Goal: Task Accomplishment & Management: Complete application form

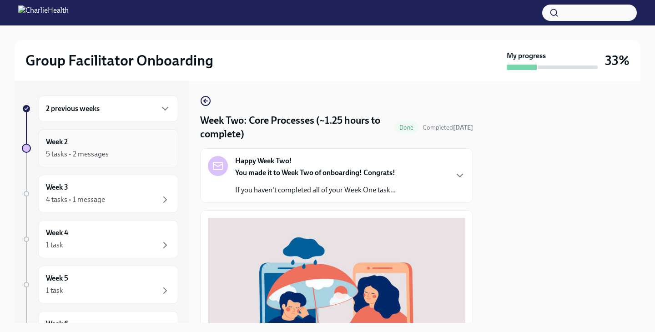
click at [126, 150] on div "5 tasks • 2 messages" at bounding box center [108, 154] width 125 height 11
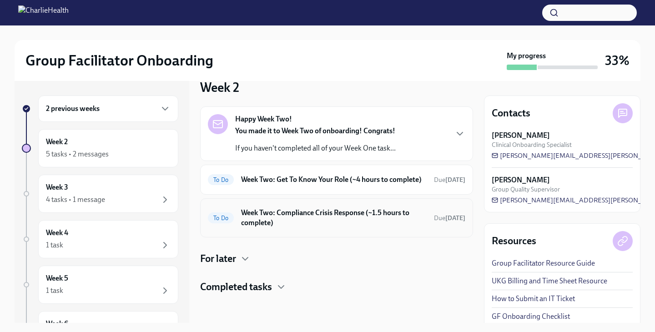
scroll to position [25, 0]
click at [319, 220] on h6 "Week Two: Compliance Crisis Response (~1.5 hours to complete)" at bounding box center [334, 218] width 186 height 20
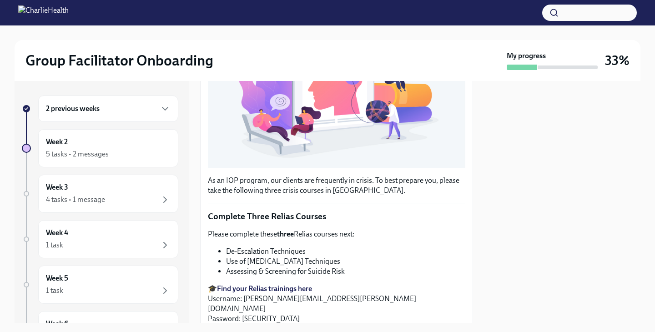
scroll to position [290, 0]
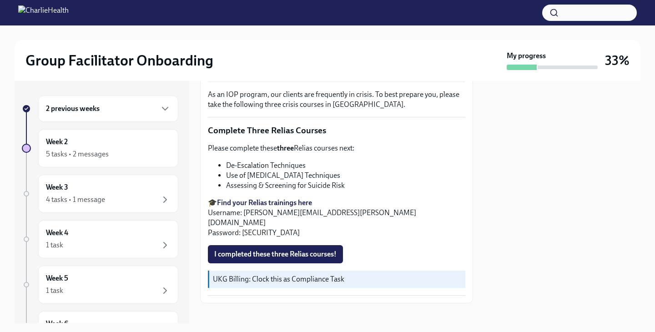
click at [275, 274] on p "UKG Billing: Clock this as Compliance Task" at bounding box center [337, 279] width 249 height 10
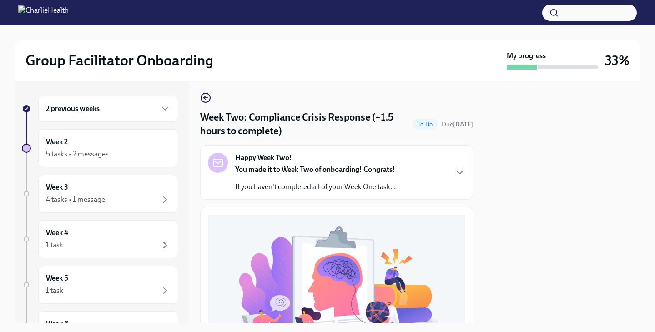
scroll to position [0, 0]
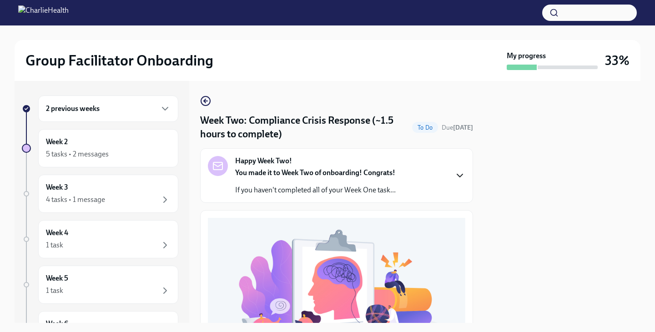
click at [457, 171] on icon "button" at bounding box center [460, 175] width 11 height 11
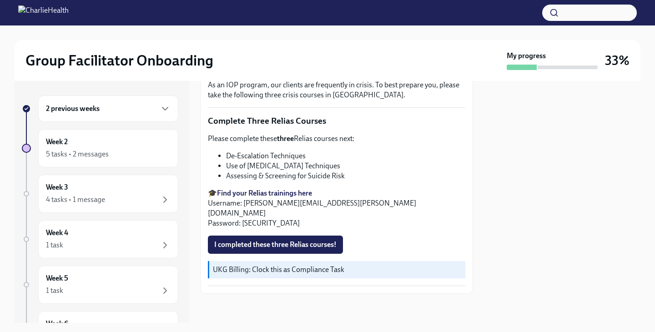
scroll to position [592, 0]
click at [116, 139] on div "Week 2 5 tasks • 2 messages" at bounding box center [108, 148] width 125 height 23
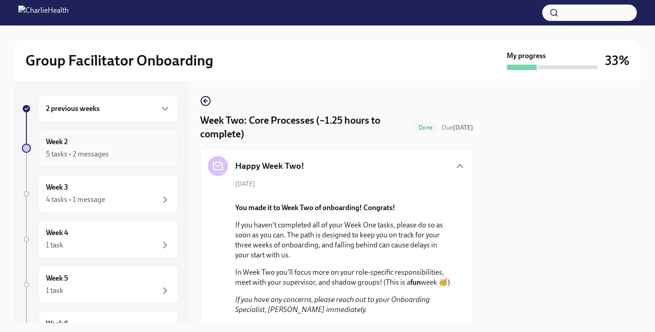
click at [106, 150] on div "5 tasks • 2 messages" at bounding box center [77, 154] width 63 height 10
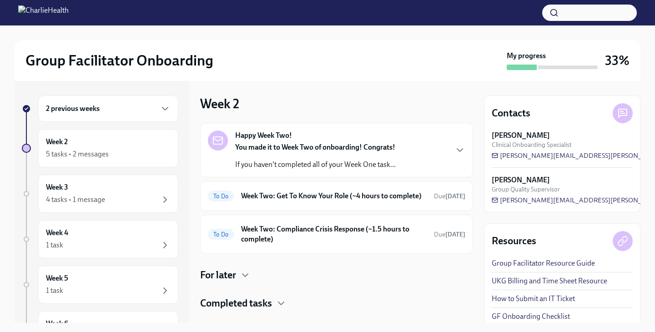
click at [238, 276] on div "Happy Week Two! You made it to Week Two of onboarding! Congrats! If you haven't…" at bounding box center [336, 217] width 273 height 188
click at [238, 278] on div "For later" at bounding box center [336, 276] width 273 height 14
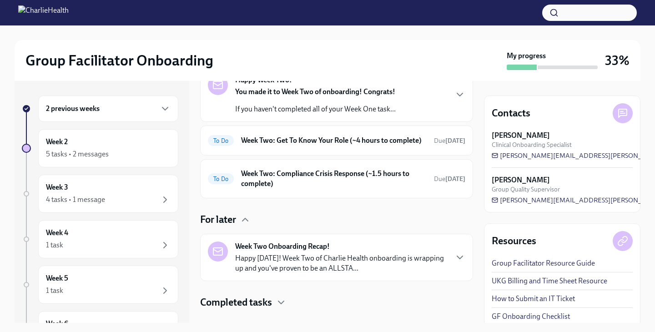
scroll to position [80, 0]
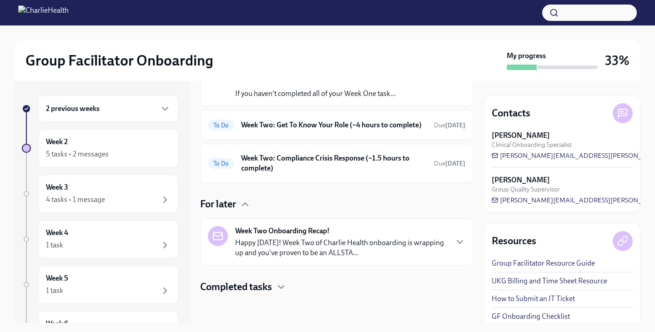
click at [260, 290] on h4 "Completed tasks" at bounding box center [236, 287] width 72 height 14
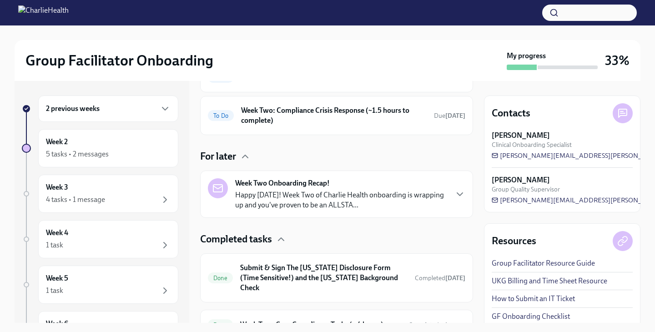
scroll to position [106, 0]
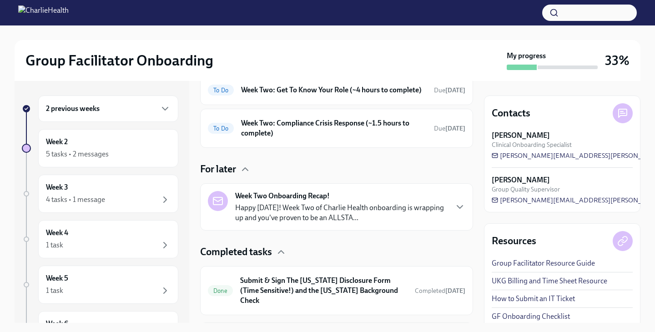
click at [107, 113] on div "2 previous weeks" at bounding box center [108, 108] width 125 height 11
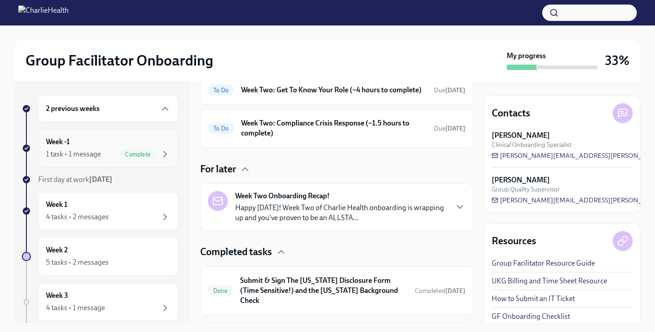
click at [82, 153] on div "1 task • 1 message" at bounding box center [73, 154] width 55 height 10
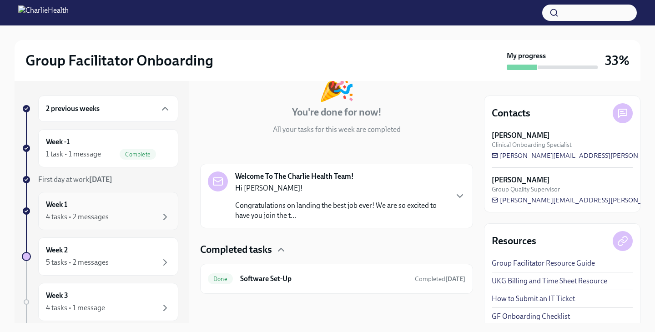
click at [75, 212] on div "4 tasks • 2 messages" at bounding box center [77, 217] width 63 height 10
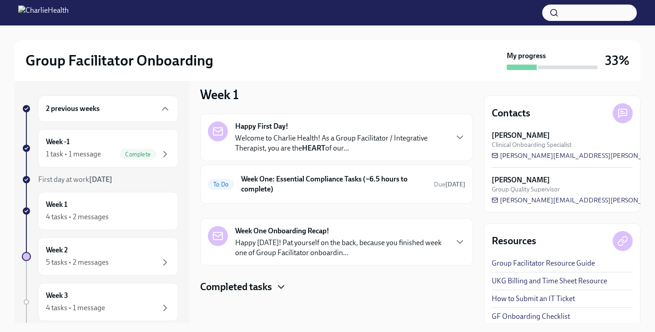
click at [284, 285] on icon "button" at bounding box center [281, 287] width 11 height 11
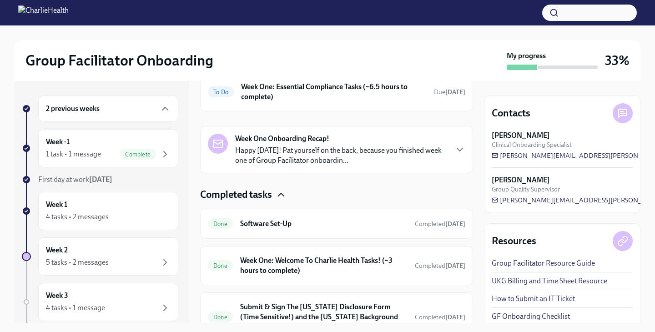
scroll to position [139, 0]
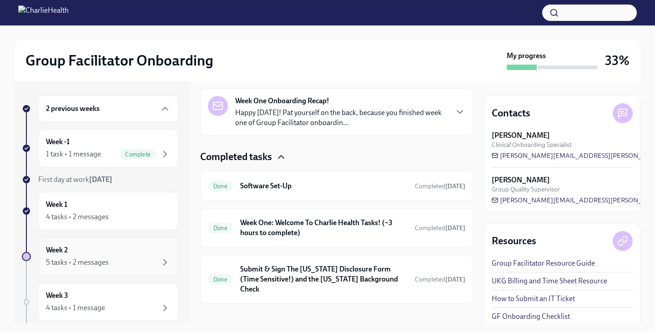
click at [96, 262] on div "5 tasks • 2 messages" at bounding box center [77, 263] width 63 height 10
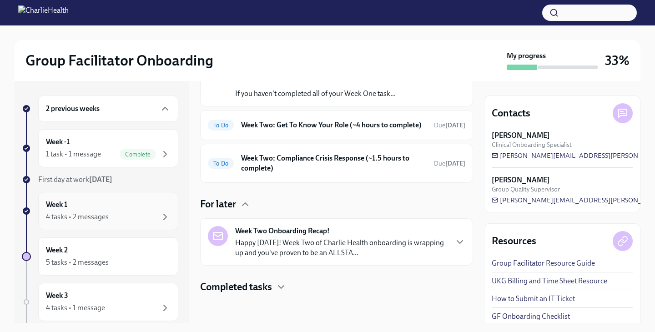
click at [91, 218] on div "4 tasks • 2 messages" at bounding box center [77, 217] width 63 height 10
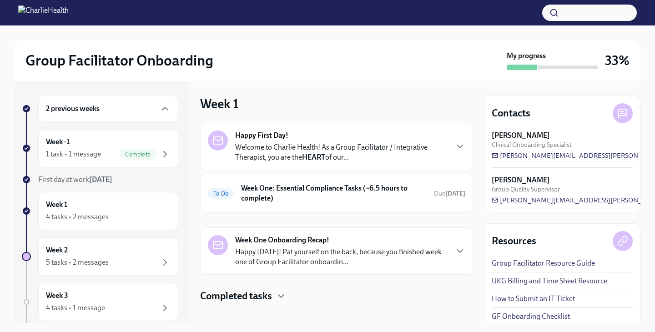
click at [300, 250] on p "Happy Friday! Pat yourself on the back, because you finished week one of Group …" at bounding box center [341, 257] width 212 height 20
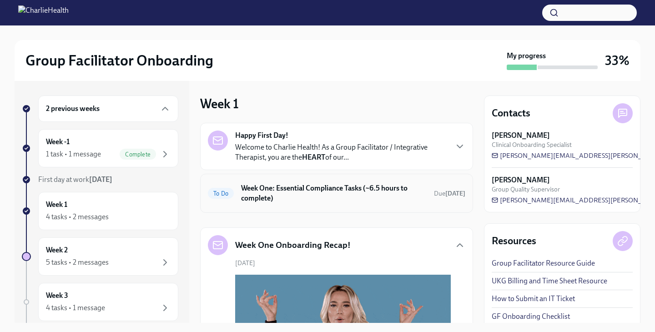
click at [304, 196] on h6 "Week One: Essential Compliance Tasks (~6.5 hours to complete)" at bounding box center [334, 193] width 186 height 20
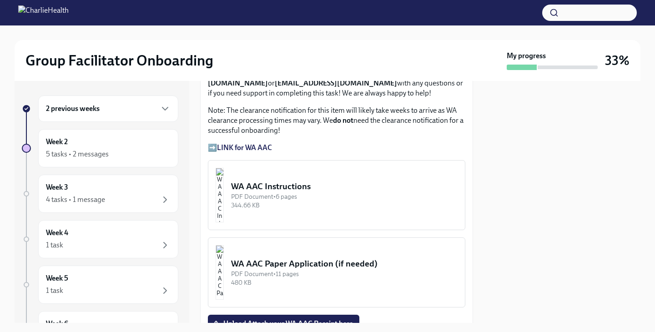
scroll to position [805, 0]
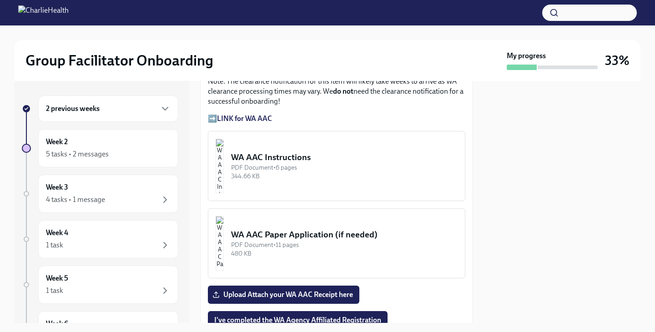
click at [245, 117] on strong "LINK for WA AAC" at bounding box center [244, 118] width 55 height 9
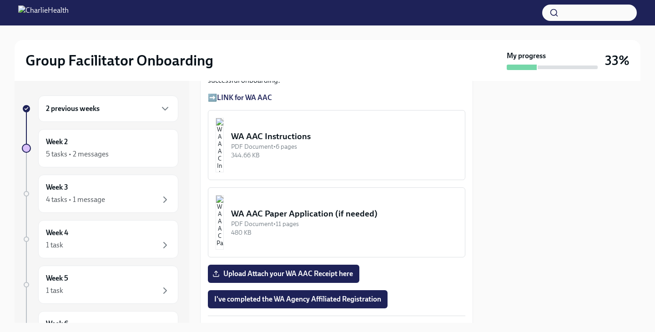
scroll to position [827, 0]
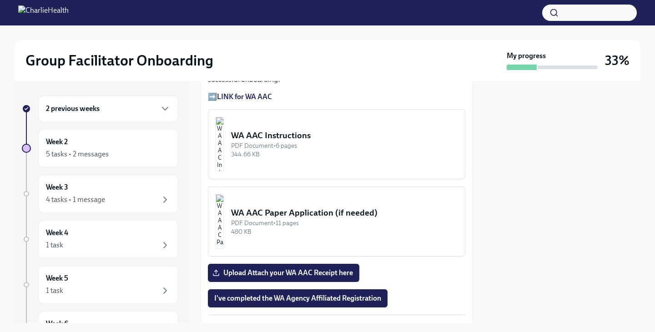
click at [224, 210] on img "button" at bounding box center [220, 221] width 8 height 55
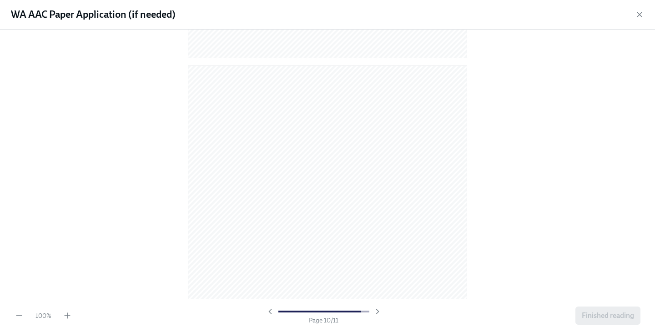
scroll to position [3793, 0]
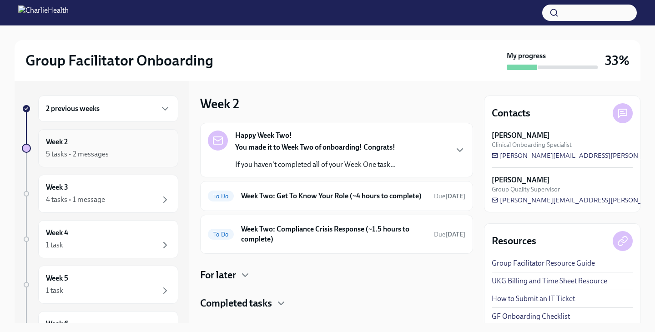
click at [93, 158] on div "5 tasks • 2 messages" at bounding box center [77, 154] width 63 height 10
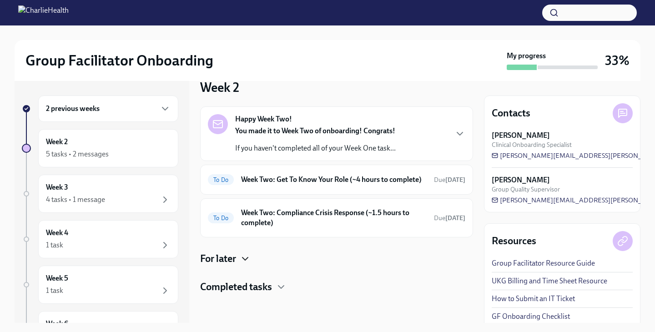
click at [245, 260] on icon "button" at bounding box center [245, 258] width 11 height 11
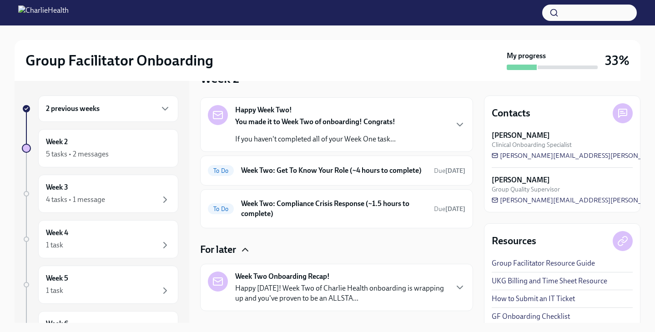
scroll to position [80, 0]
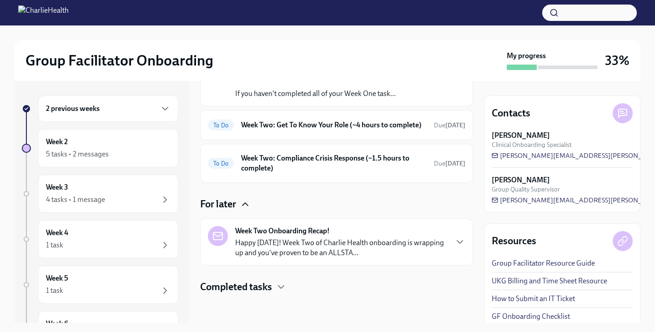
click at [246, 290] on h4 "Completed tasks" at bounding box center [236, 287] width 72 height 14
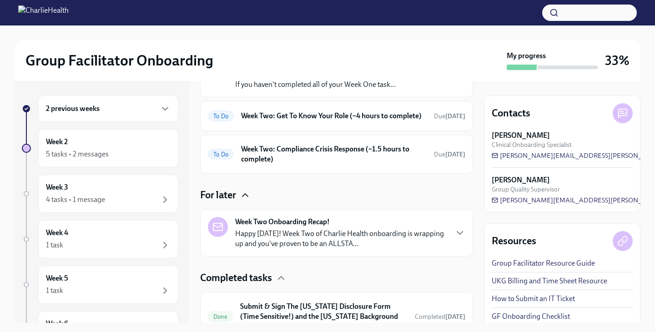
scroll to position [210, 0]
